Goal: Transaction & Acquisition: Purchase product/service

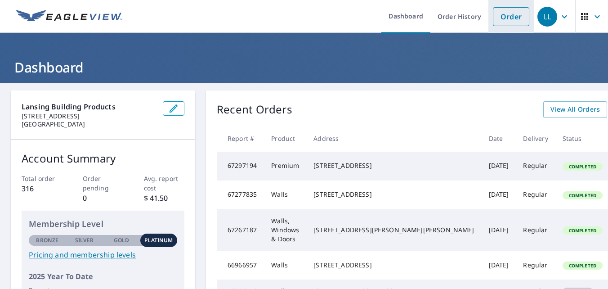
click at [514, 19] on link "Order" at bounding box center [511, 16] width 36 height 19
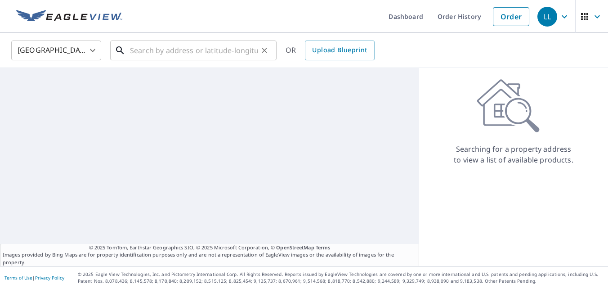
click at [179, 51] on input "text" at bounding box center [194, 50] width 128 height 25
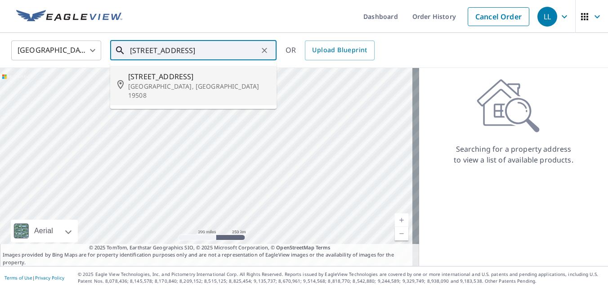
click at [184, 85] on p "[GEOGRAPHIC_DATA], [GEOGRAPHIC_DATA] 19508" at bounding box center [198, 91] width 141 height 18
type input "[STREET_ADDRESS]"
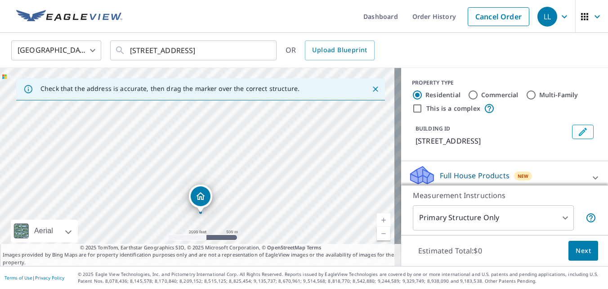
drag, startPoint x: 120, startPoint y: 153, endPoint x: 116, endPoint y: 200, distance: 47.0
click at [116, 200] on div "[STREET_ADDRESS]" at bounding box center [200, 167] width 401 height 198
drag, startPoint x: 122, startPoint y: 182, endPoint x: 136, endPoint y: 214, distance: 35.1
click at [136, 214] on div "[STREET_ADDRESS]" at bounding box center [200, 167] width 401 height 198
drag, startPoint x: 150, startPoint y: 154, endPoint x: 177, endPoint y: 150, distance: 27.3
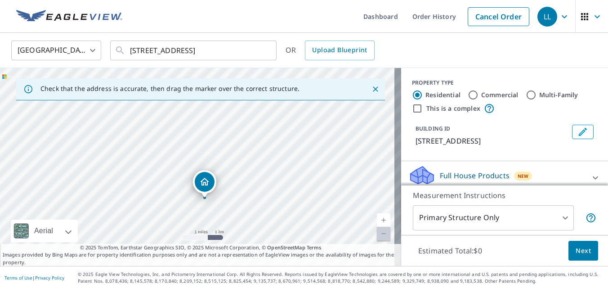
click at [177, 150] on div "[STREET_ADDRESS]" at bounding box center [200, 167] width 401 height 198
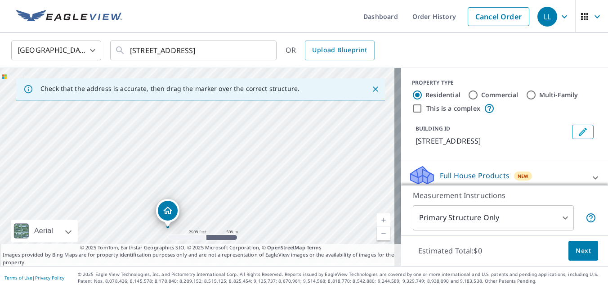
drag, startPoint x: 237, startPoint y: 187, endPoint x: 287, endPoint y: 76, distance: 122.4
click at [287, 76] on div "[STREET_ADDRESS]" at bounding box center [200, 167] width 401 height 198
drag, startPoint x: 236, startPoint y: 207, endPoint x: 245, endPoint y: 155, distance: 52.9
click at [245, 155] on div "[STREET_ADDRESS]" at bounding box center [200, 167] width 401 height 198
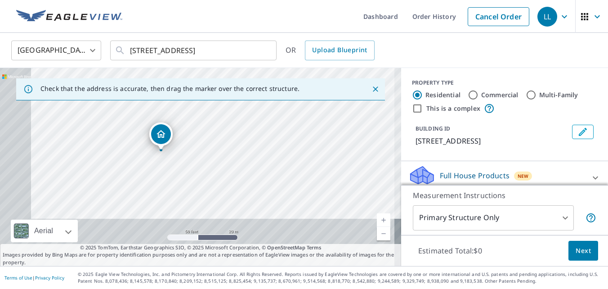
drag, startPoint x: 247, startPoint y: 208, endPoint x: 305, endPoint y: 127, distance: 99.9
click at [305, 127] on div "[STREET_ADDRESS]" at bounding box center [200, 167] width 401 height 198
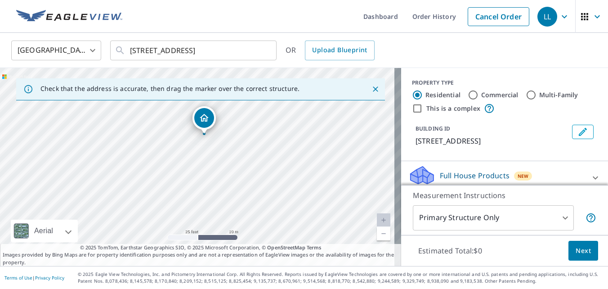
drag, startPoint x: 237, startPoint y: 150, endPoint x: 190, endPoint y: 174, distance: 52.9
click at [190, 174] on div "[STREET_ADDRESS]" at bounding box center [200, 167] width 401 height 198
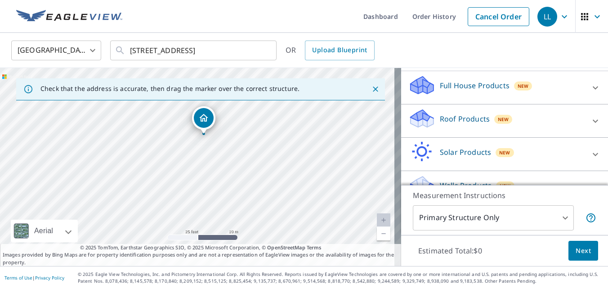
scroll to position [109, 0]
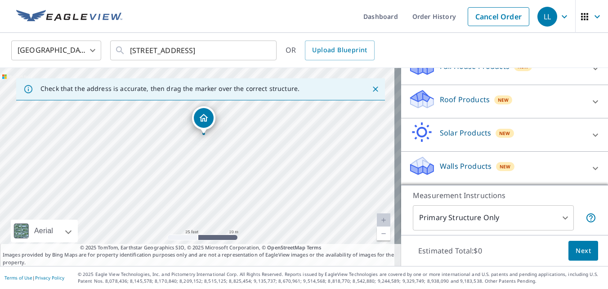
click at [585, 164] on div at bounding box center [596, 168] width 22 height 22
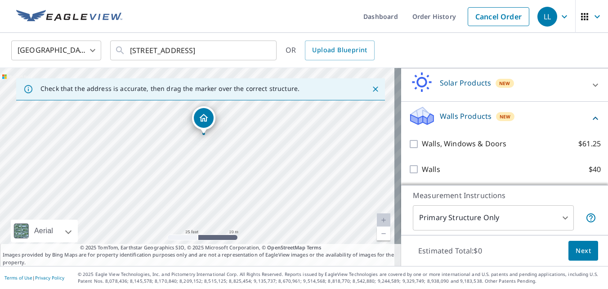
scroll to position [160, 0]
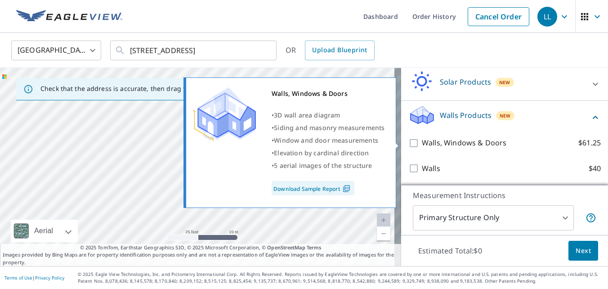
click at [408, 143] on input "Walls, Windows & Doors $61.25" at bounding box center [414, 143] width 13 height 11
checkbox input "true"
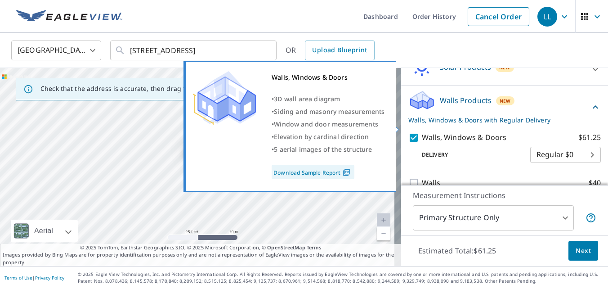
scroll to position [189, 0]
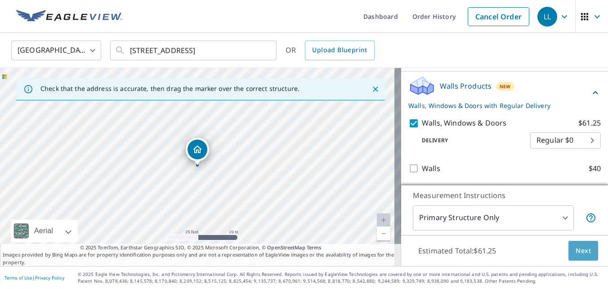
click at [579, 249] on span "Next" at bounding box center [583, 250] width 15 height 11
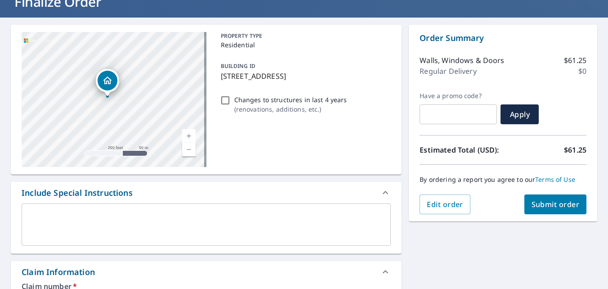
scroll to position [135, 0]
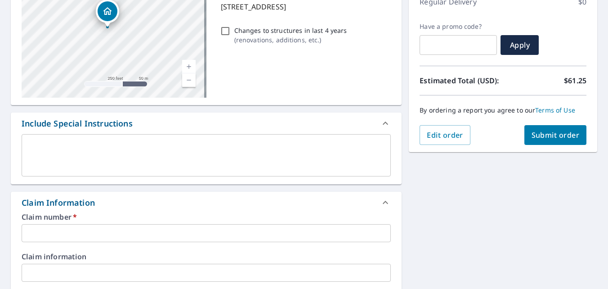
click at [105, 233] on input "text" at bounding box center [206, 233] width 369 height 18
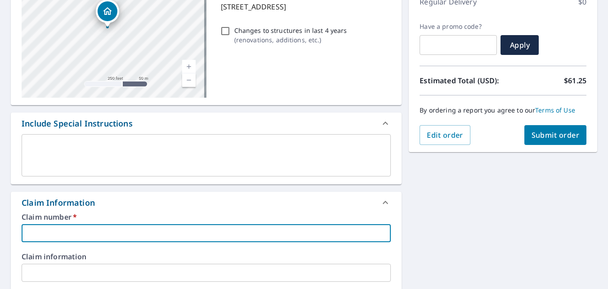
paste input "1007890"
paste input "OYLAND RFG & EXTERIORS LLC"
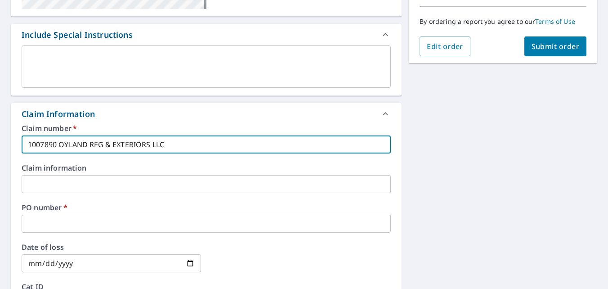
scroll to position [225, 0]
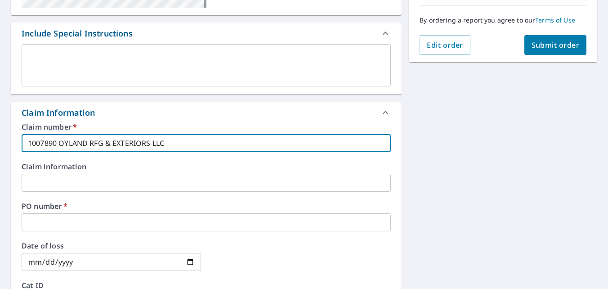
type input "1007890 OYLAND RFG & EXTERIORS LLC"
click at [75, 223] on input "text" at bounding box center [206, 222] width 369 height 18
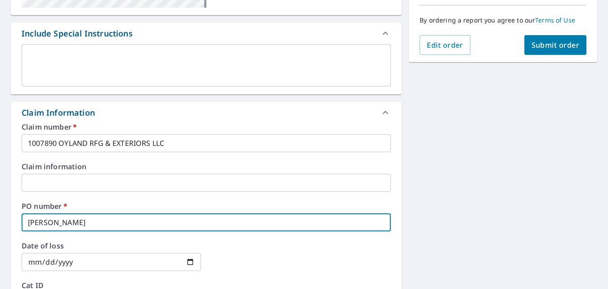
type input "[PERSON_NAME]"
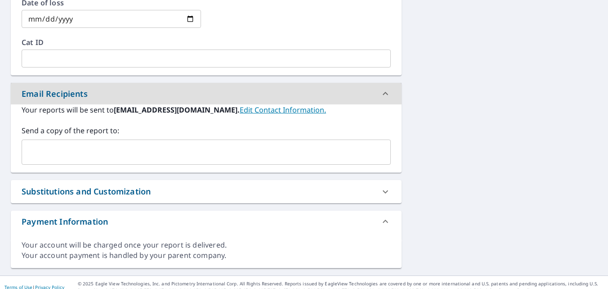
scroll to position [477, 0]
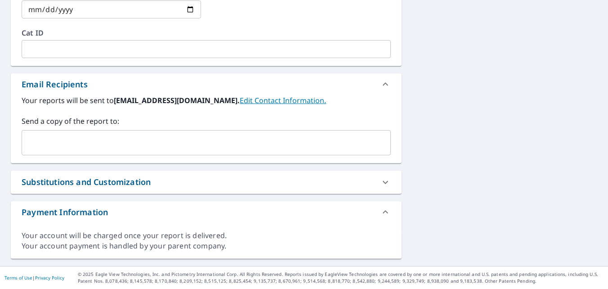
click at [342, 182] on div "Substitutions and Customization" at bounding box center [198, 182] width 353 height 12
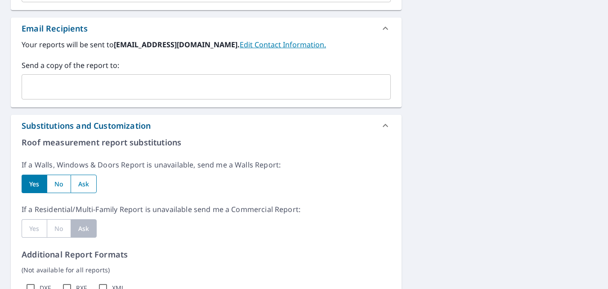
scroll to position [567, 0]
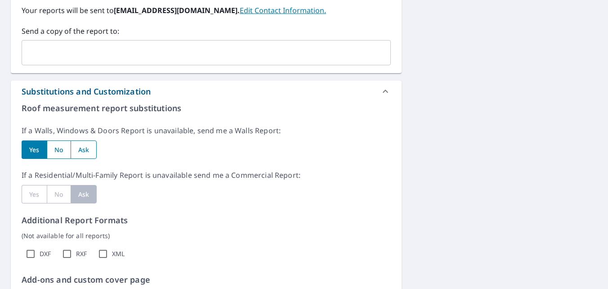
click at [83, 150] on input "radio" at bounding box center [84, 149] width 27 height 18
radio input "true"
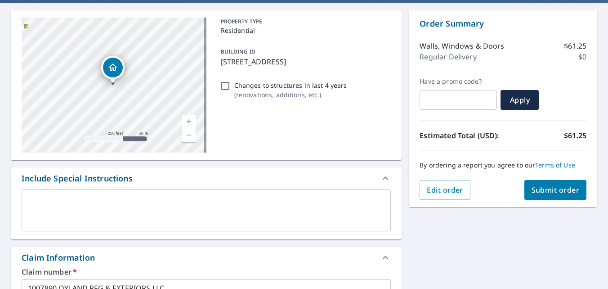
scroll to position [78, 0]
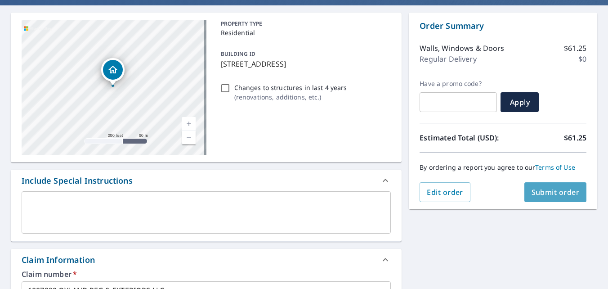
click at [566, 193] on span "Submit order" at bounding box center [556, 192] width 48 height 10
